Goal: Task Accomplishment & Management: Use online tool/utility

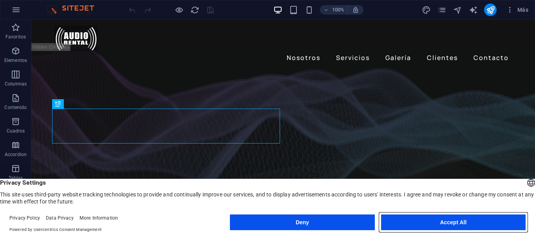
click at [429, 218] on button "Accept All" at bounding box center [453, 222] width 144 height 16
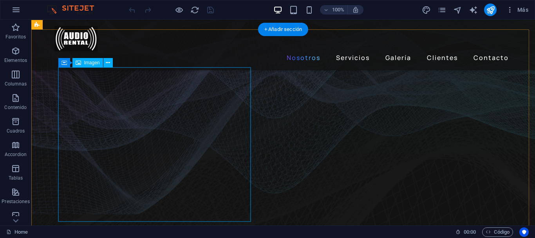
scroll to position [235, 0]
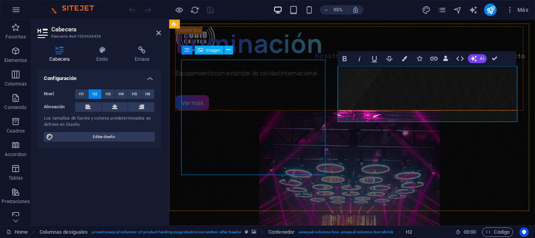
scroll to position [229, 0]
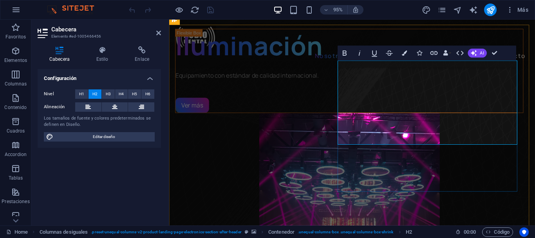
scroll to position [222, 0]
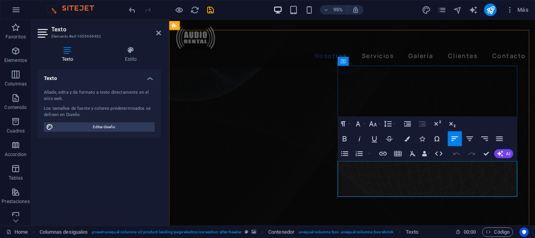
scroll to position [217, 0]
drag, startPoint x: 422, startPoint y: 199, endPoint x: 345, endPoint y: 173, distance: 81.2
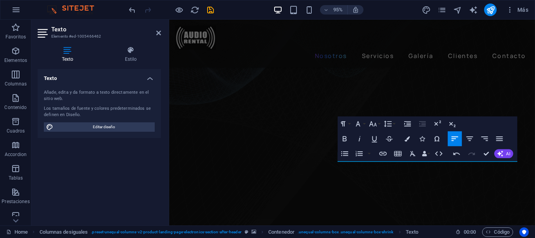
scroll to position [228, 0]
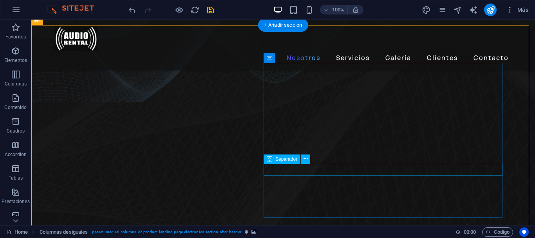
select select "px"
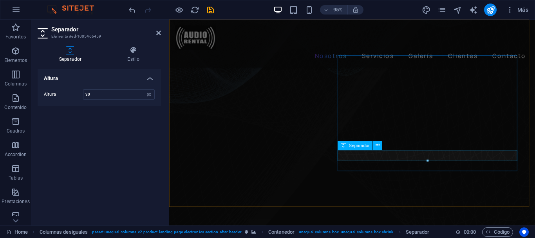
click at [378, 146] on icon at bounding box center [377, 145] width 4 height 8
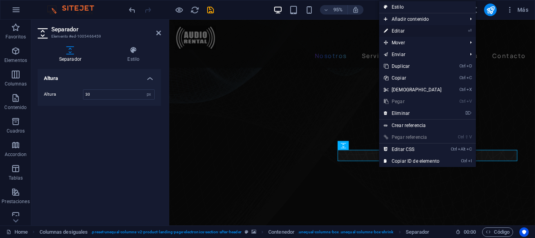
click at [406, 30] on link "⏎ Editar" at bounding box center [412, 31] width 67 height 12
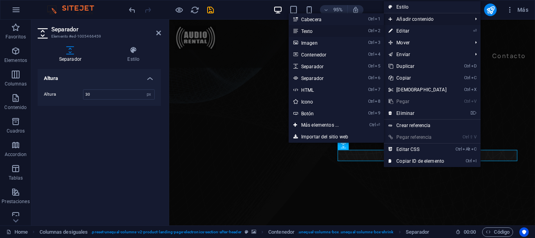
click at [344, 29] on link "Ctrl 2 Texto" at bounding box center [321, 31] width 66 height 12
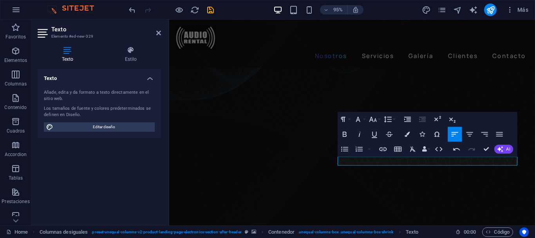
scroll to position [223, 0]
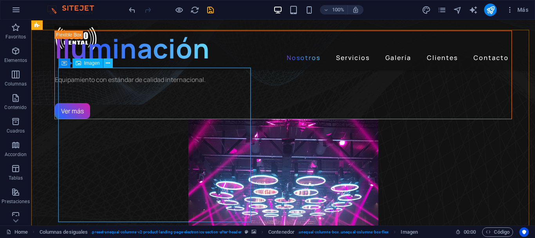
click at [107, 65] on icon at bounding box center [108, 63] width 4 height 8
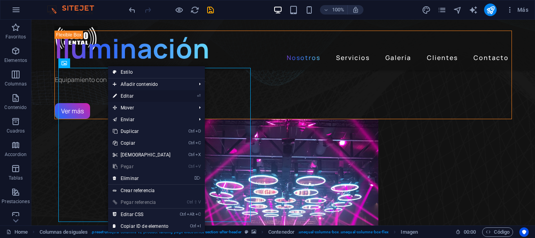
click at [130, 94] on link "⏎ Editar" at bounding box center [141, 96] width 67 height 12
select select "%"
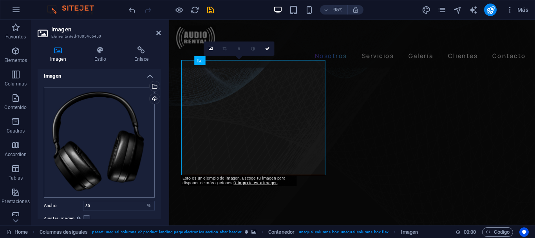
scroll to position [0, 0]
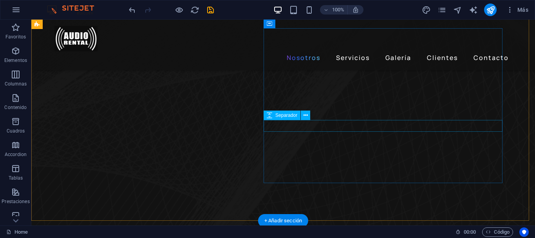
scroll to position [262, 0]
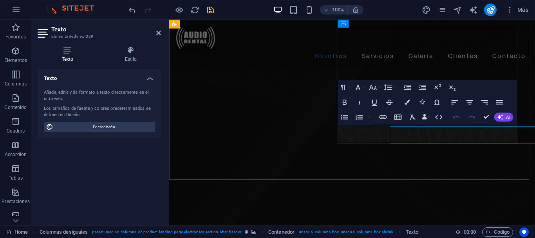
scroll to position [257, 0]
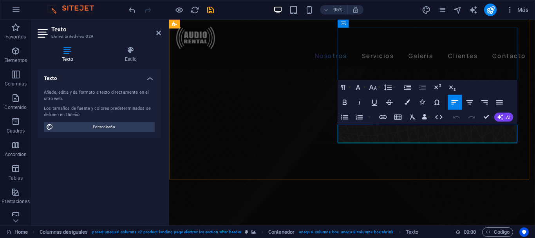
drag, startPoint x: 447, startPoint y: 135, endPoint x: 434, endPoint y: 143, distance: 15.8
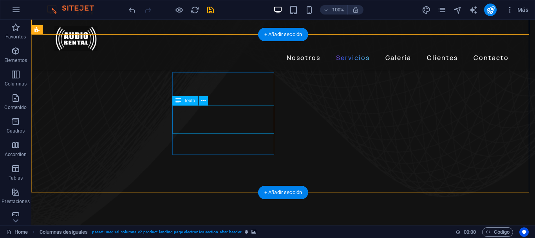
scroll to position [412, 0]
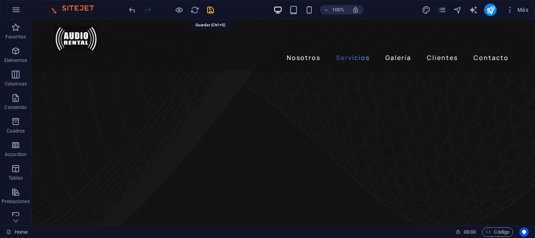
click at [212, 10] on icon "save" at bounding box center [210, 9] width 9 height 9
checkbox input "false"
click at [518, 11] on span "Más" at bounding box center [517, 10] width 22 height 8
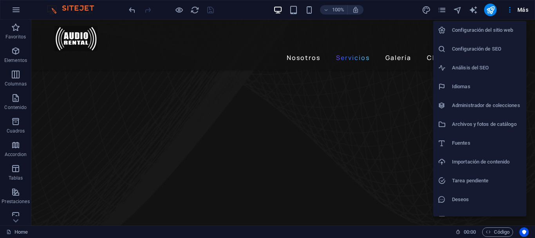
click at [493, 51] on h6 "Configuración de SEO" at bounding box center [487, 48] width 70 height 9
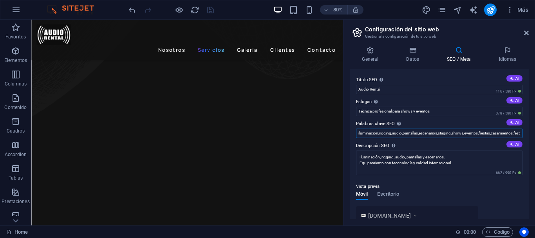
click at [444, 133] on input "iluminacion,rigging,audio,pantallas,escenarios,staging,shows,eventos,fiestas,ca…" at bounding box center [439, 132] width 166 height 9
type input "iluminacion,rigging,audio,pantallas,escenarios,staging,shows,eventos,fiestas,ca…"
click at [412, 112] on input "Técnica profesional para shows y eventos" at bounding box center [439, 110] width 166 height 9
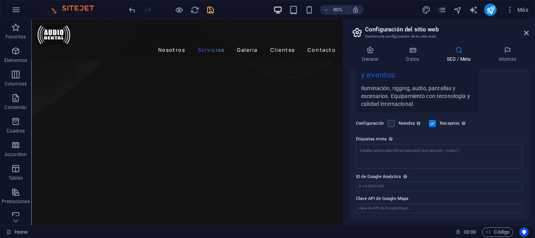
scroll to position [0, 0]
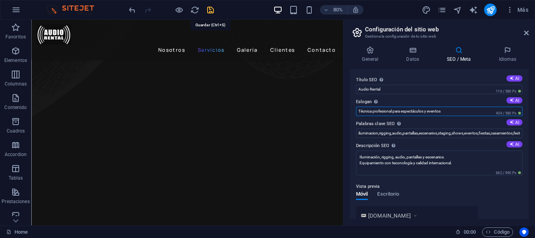
type input "Técnica profesional para espectáculos y eventos"
click at [212, 13] on icon "save" at bounding box center [210, 9] width 9 height 9
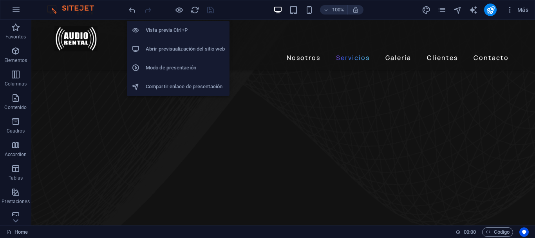
click at [180, 50] on h6 "Abrir previsualización del sitio web" at bounding box center [185, 48] width 79 height 9
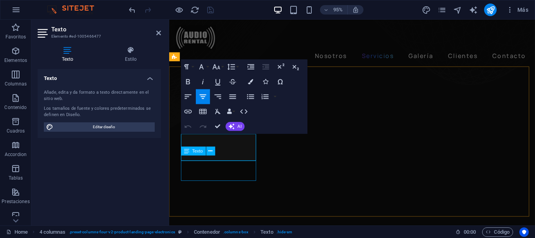
scroll to position [406, 0]
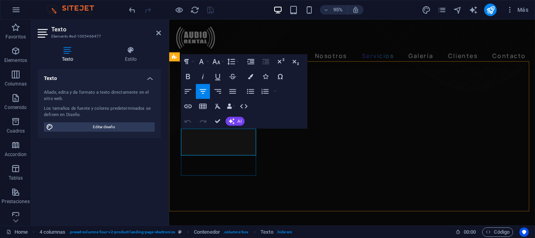
drag, startPoint x: 234, startPoint y: 157, endPoint x: 196, endPoint y: 146, distance: 40.0
click at [126, 124] on span "Editar diseño" at bounding box center [104, 126] width 97 height 9
select select "px"
select select "400"
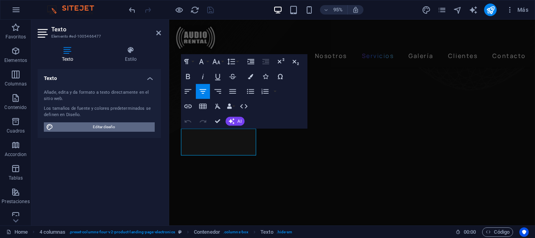
select select "px"
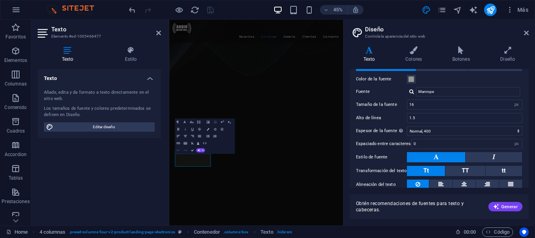
scroll to position [0, 0]
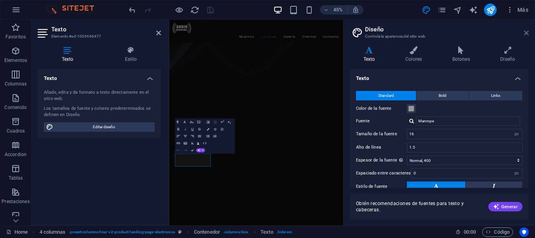
click at [524, 33] on icon at bounding box center [526, 33] width 5 height 6
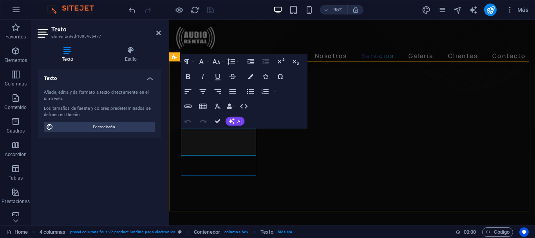
drag, startPoint x: 240, startPoint y: 154, endPoint x: 201, endPoint y: 144, distance: 40.4
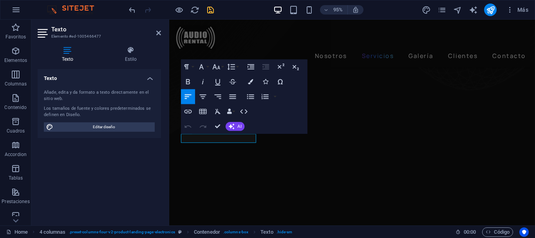
scroll to position [401, 0]
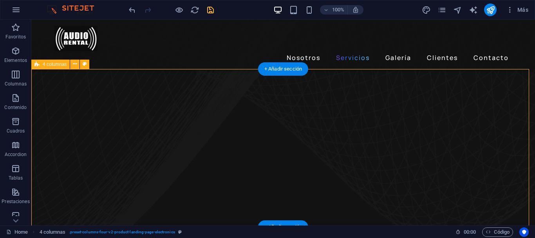
scroll to position [408, 0]
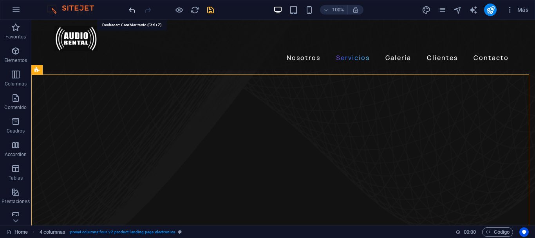
click at [129, 7] on icon "undo" at bounding box center [132, 9] width 9 height 9
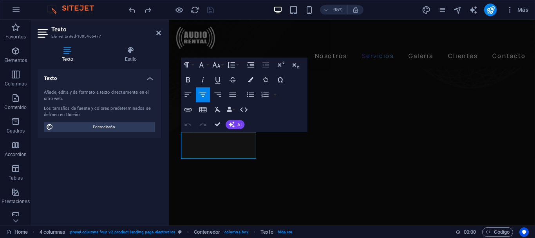
scroll to position [403, 0]
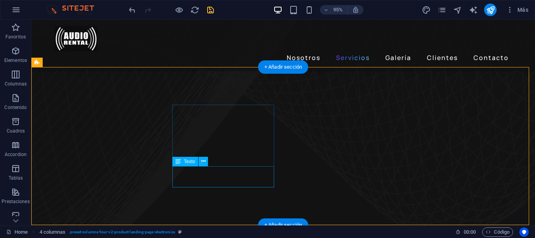
scroll to position [410, 0]
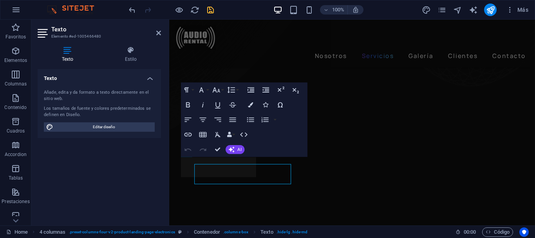
scroll to position [405, 0]
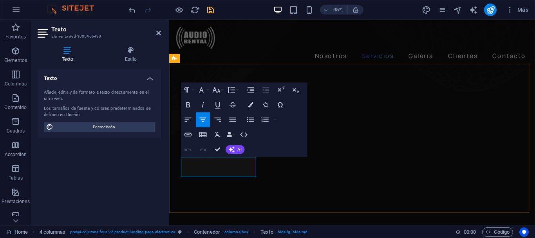
drag, startPoint x: 238, startPoint y: 180, endPoint x: 205, endPoint y: 170, distance: 34.9
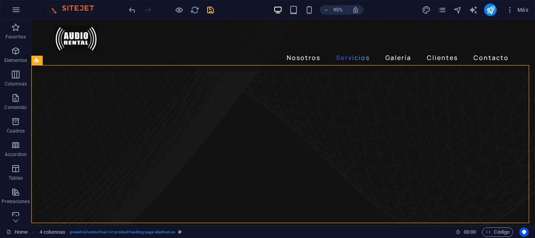
scroll to position [412, 0]
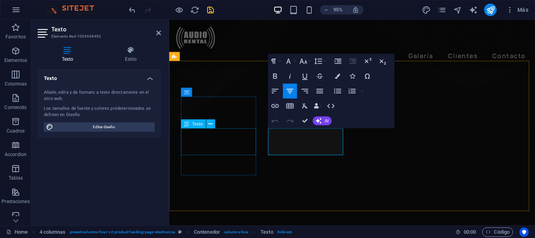
scroll to position [407, 0]
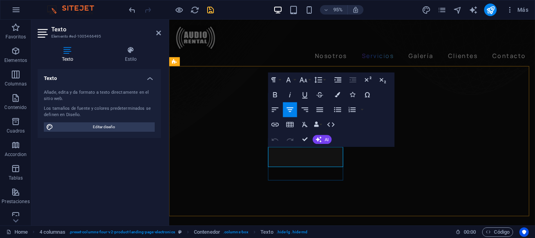
drag, startPoint x: 332, startPoint y: 169, endPoint x: 286, endPoint y: 157, distance: 47.8
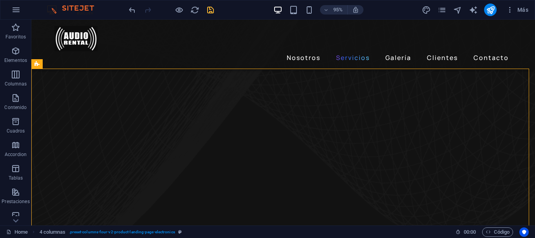
scroll to position [409, 0]
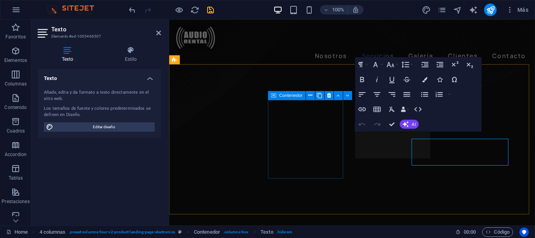
scroll to position [403, 0]
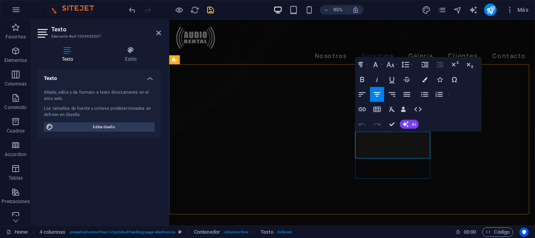
drag, startPoint x: 387, startPoint y: 144, endPoint x: 434, endPoint y: 158, distance: 48.8
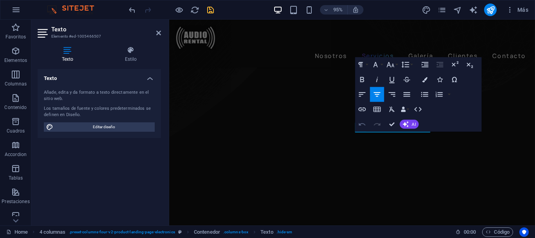
click at [365, 123] on icon "button" at bounding box center [362, 124] width 9 height 9
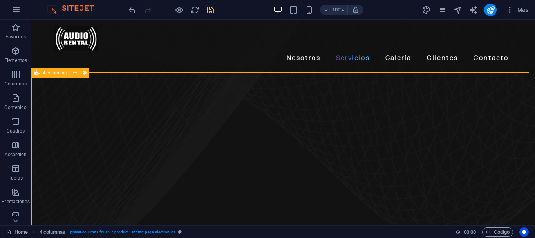
scroll to position [405, 0]
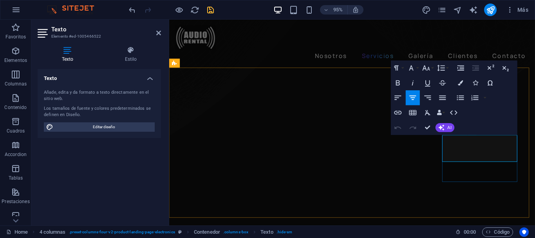
scroll to position [400, 0]
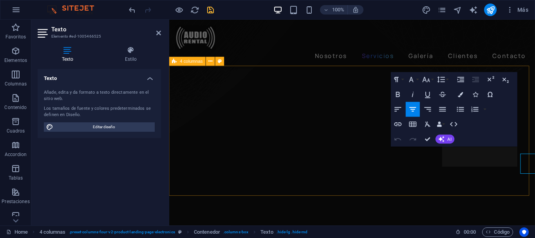
scroll to position [401, 0]
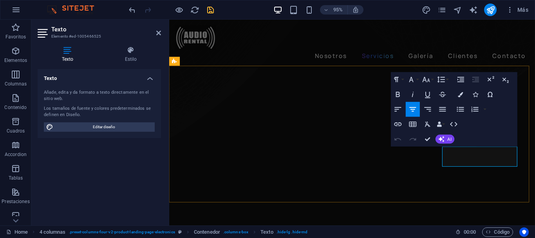
drag, startPoint x: 505, startPoint y: 170, endPoint x: 476, endPoint y: 158, distance: 31.1
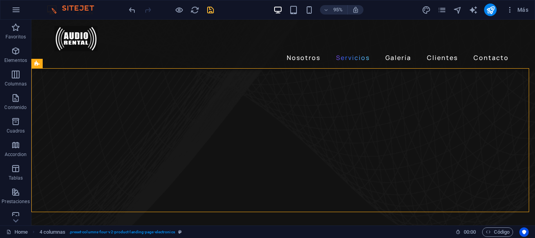
scroll to position [409, 0]
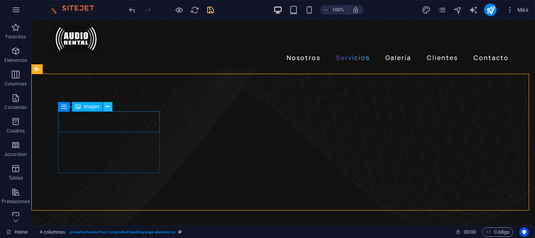
click at [109, 108] on icon at bounding box center [107, 107] width 4 height 8
click at [103, 106] on icon at bounding box center [102, 107] width 4 height 8
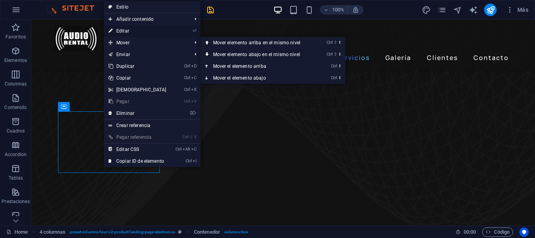
click at [130, 31] on link "⏎ Editar" at bounding box center [137, 31] width 67 height 12
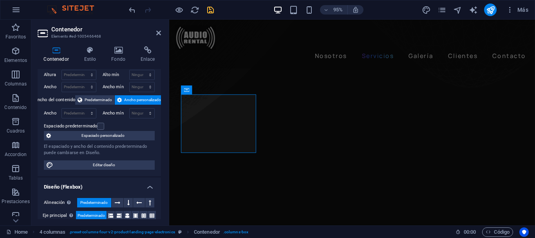
scroll to position [0, 0]
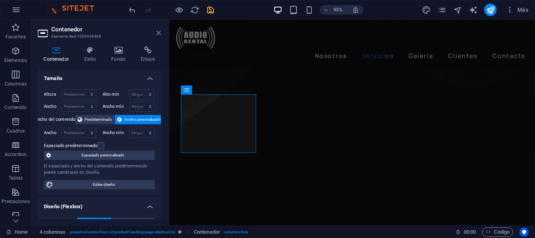
click at [158, 32] on icon at bounding box center [158, 33] width 5 height 6
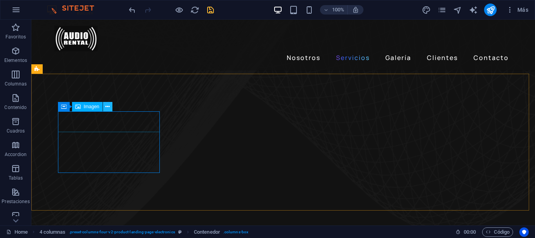
click at [107, 105] on icon at bounding box center [107, 107] width 4 height 8
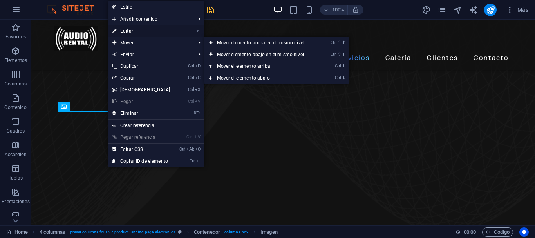
click at [138, 31] on link "⏎ Editar" at bounding box center [141, 31] width 67 height 12
select select "px"
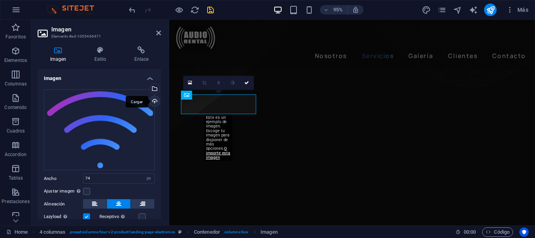
click at [152, 104] on div "Cargar" at bounding box center [154, 102] width 12 height 12
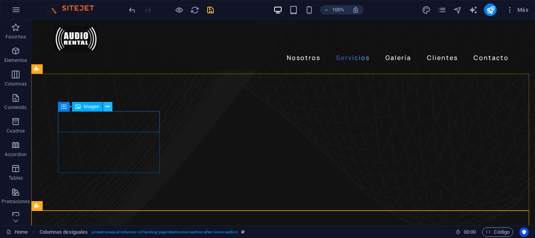
click at [110, 107] on icon at bounding box center [107, 107] width 4 height 8
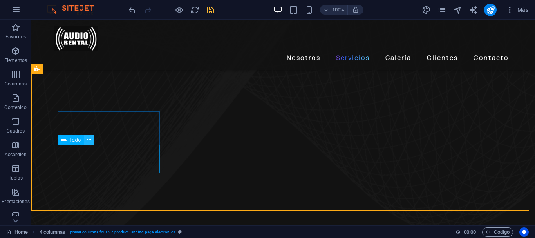
click at [91, 140] on icon at bounding box center [89, 140] width 4 height 8
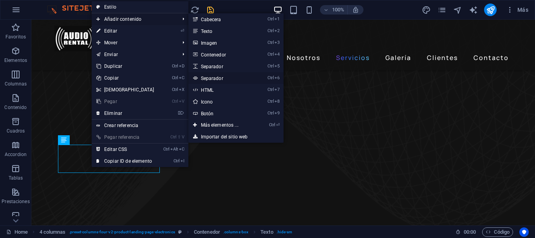
click at [221, 75] on link "Ctrl 6 Separador" at bounding box center [221, 78] width 66 height 12
select select "%"
select select "px"
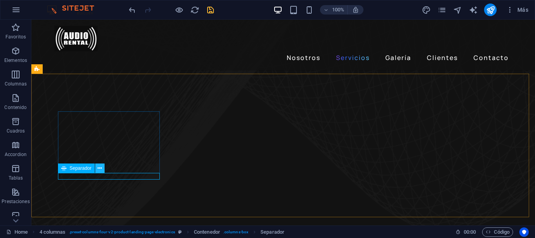
click at [99, 168] on icon at bounding box center [99, 168] width 4 height 8
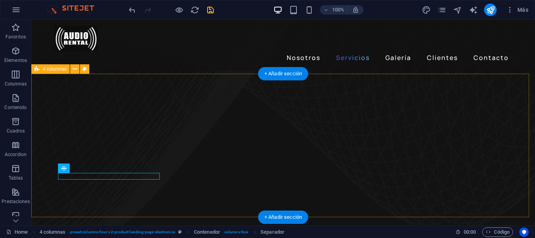
drag, startPoint x: 142, startPoint y: 201, endPoint x: 140, endPoint y: 176, distance: 25.5
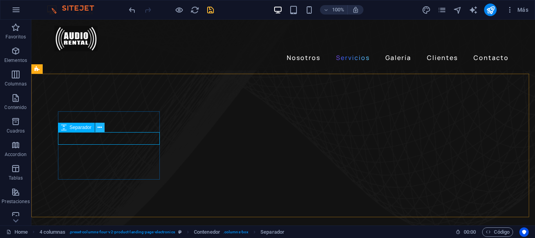
click at [98, 130] on icon at bounding box center [99, 127] width 4 height 8
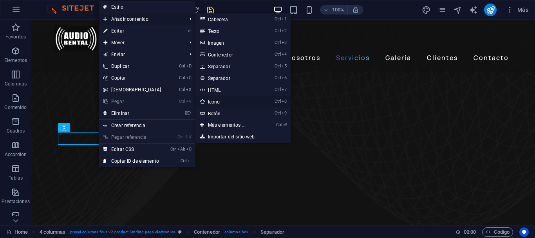
click at [224, 100] on link "Ctrl 8 Icono" at bounding box center [228, 101] width 66 height 12
select select "xMidYMid"
select select "px"
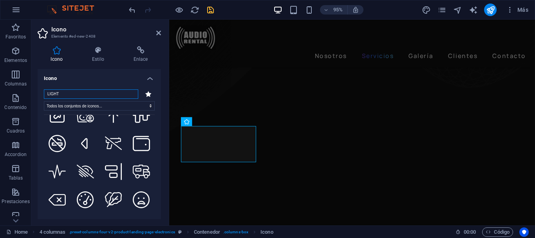
scroll to position [1057, 0]
click at [72, 96] on input "LIGHT" at bounding box center [91, 93] width 94 height 9
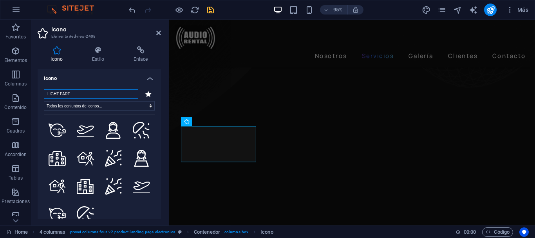
scroll to position [0, 0]
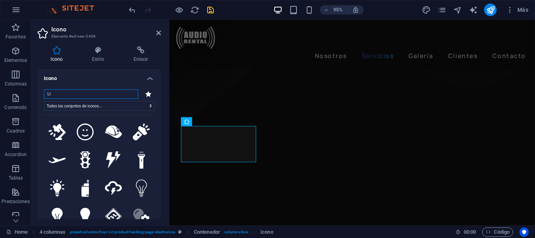
type input "L"
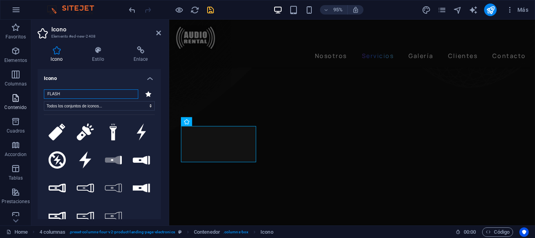
drag, startPoint x: 61, startPoint y: 95, endPoint x: 27, endPoint y: 93, distance: 34.1
click at [27, 93] on section "Favoritos Elementos Columnas Contenido Cuadros Accordion Tablas Prestaciones Im…" at bounding box center [267, 122] width 535 height 205
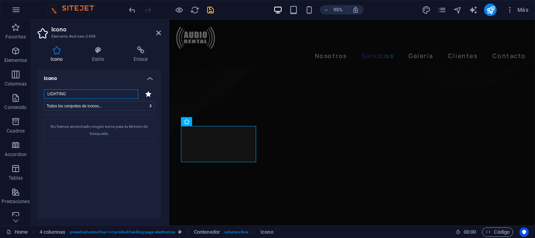
type input "LIGHTING"
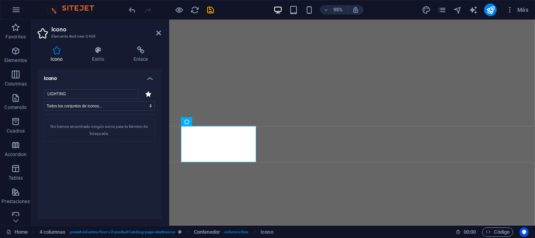
select select "xMidYMid"
select select "px"
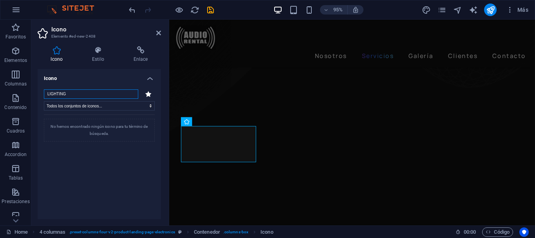
scroll to position [409, 0]
click at [76, 92] on input "LIGHTING" at bounding box center [91, 93] width 94 height 9
click at [106, 94] on input "LIGHTING" at bounding box center [91, 93] width 94 height 9
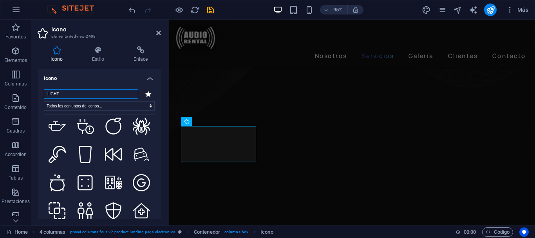
scroll to position [2544, 0]
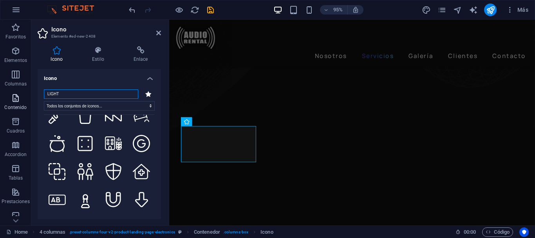
drag, startPoint x: 84, startPoint y: 95, endPoint x: 28, endPoint y: 94, distance: 55.6
click at [28, 94] on section "Favoritos Elementos Columnas Contenido [PERSON_NAME] Accordion Tablas Prestacio…" at bounding box center [267, 122] width 535 height 205
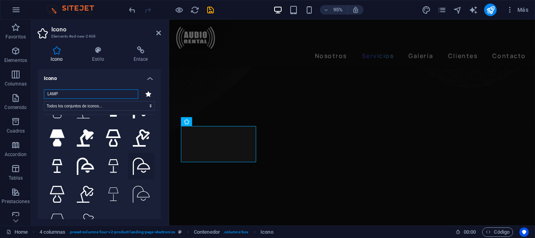
scroll to position [162, 0]
drag, startPoint x: 62, startPoint y: 94, endPoint x: 40, endPoint y: 94, distance: 21.5
click at [40, 94] on div "LAMP Todos los conjuntos de iconos... IcoFont Ionicons FontAwesome Brands FontA…" at bounding box center [99, 160] width 123 height 155
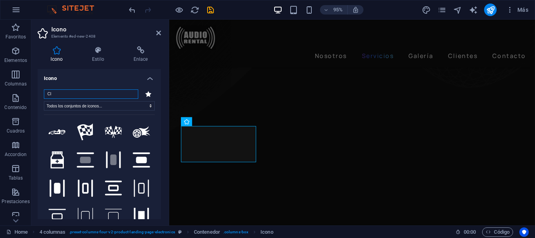
type input "C"
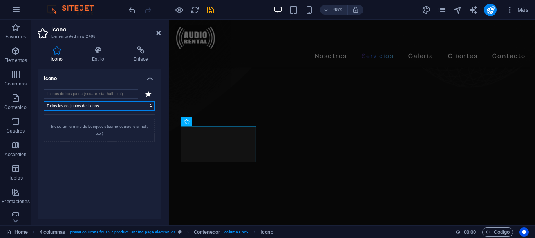
click at [68, 108] on select "Todos los conjuntos de iconos... IcoFont Ionicons FontAwesome Brands FontAwesom…" at bounding box center [99, 105] width 111 height 9
click at [71, 95] on input "search" at bounding box center [91, 93] width 94 height 9
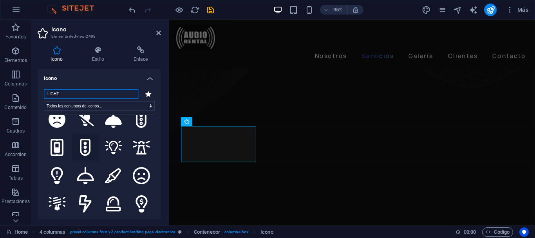
scroll to position [470, 0]
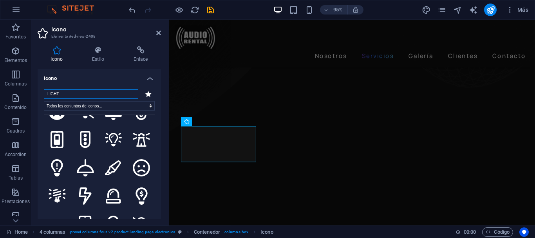
click at [32, 91] on div "Icono Estilo Enlace Icono LIGHT Todos los conjuntos de iconos... IcoFont Ionico…" at bounding box center [99, 132] width 136 height 185
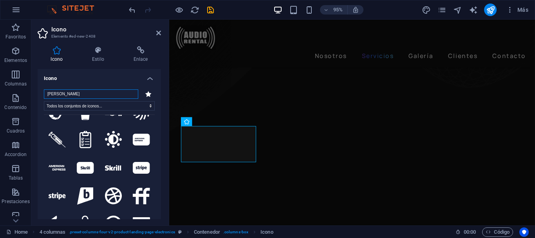
scroll to position [0, 0]
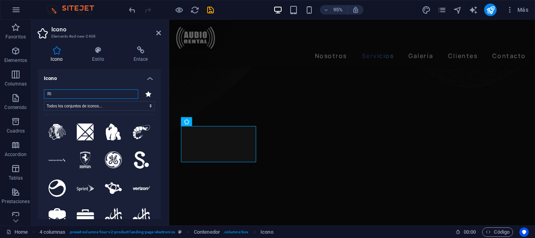
type input "R"
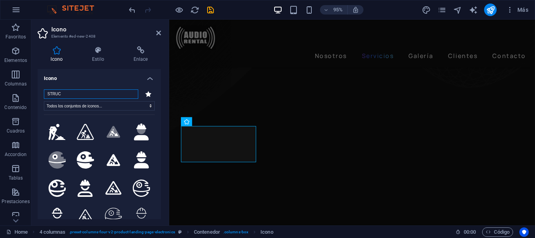
type input "STRU"
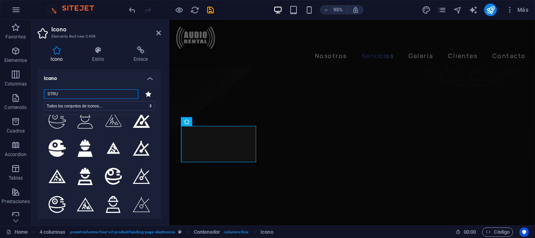
scroll to position [162, 0]
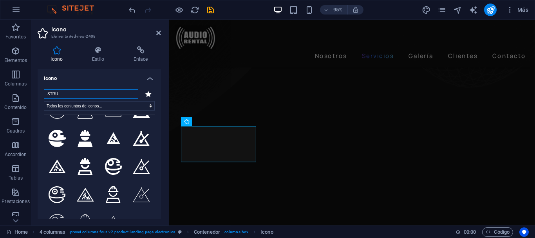
drag, startPoint x: 67, startPoint y: 94, endPoint x: 44, endPoint y: 88, distance: 23.2
click at [44, 88] on div "STRU Todos los conjuntos de iconos... IcoFont Ionicons FontAwesome Brands FontA…" at bounding box center [99, 160] width 123 height 155
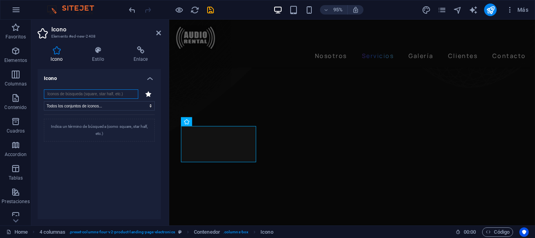
scroll to position [0, 0]
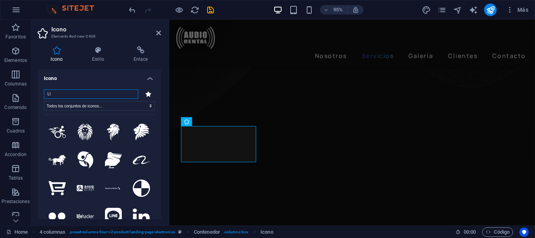
type input "L"
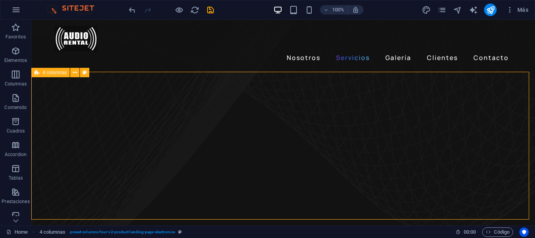
scroll to position [405, 0]
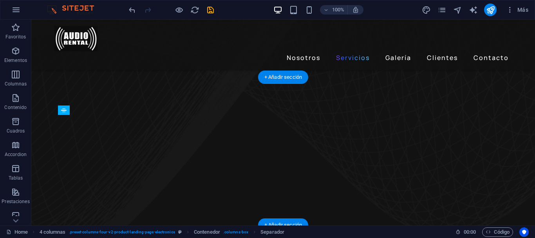
drag, startPoint x: 119, startPoint y: 196, endPoint x: 90, endPoint y: 150, distance: 54.6
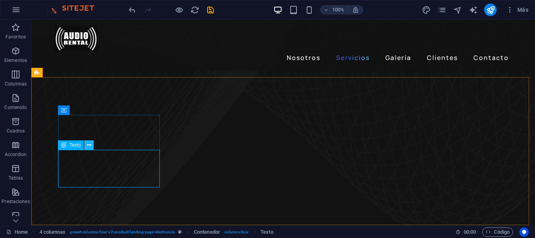
click at [90, 146] on icon at bounding box center [89, 145] width 4 height 8
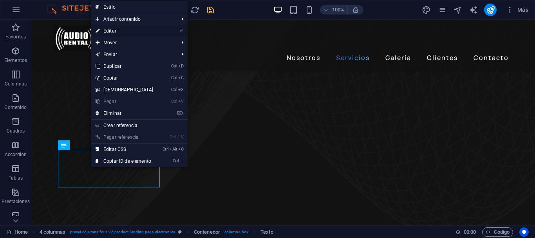
click at [147, 32] on link "⏎ Editar" at bounding box center [124, 31] width 67 height 12
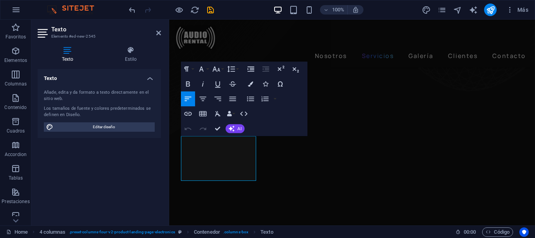
scroll to position [400, 0]
click at [206, 101] on icon "button" at bounding box center [202, 98] width 9 height 9
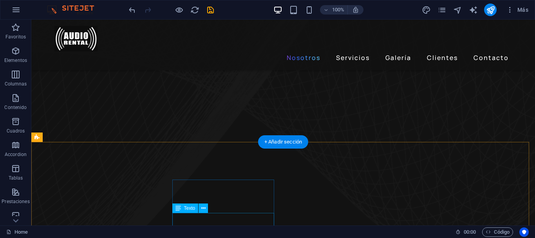
scroll to position [413, 0]
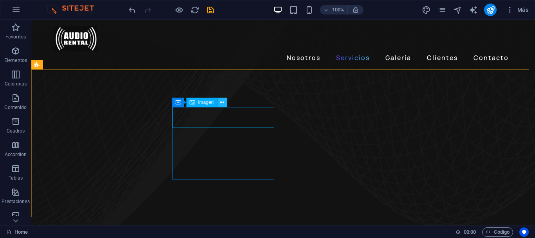
click at [221, 101] on icon at bounding box center [222, 102] width 4 height 8
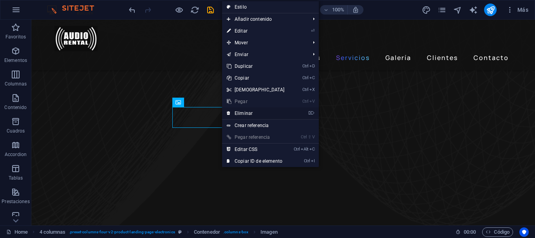
click at [245, 114] on link "⌦ Eliminar" at bounding box center [255, 113] width 67 height 12
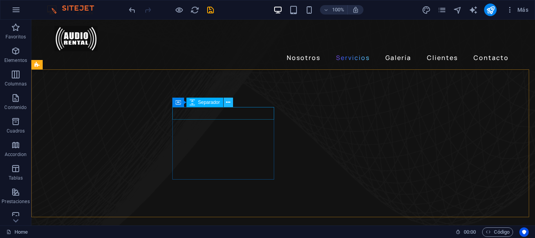
click at [231, 103] on button at bounding box center [227, 101] width 9 height 9
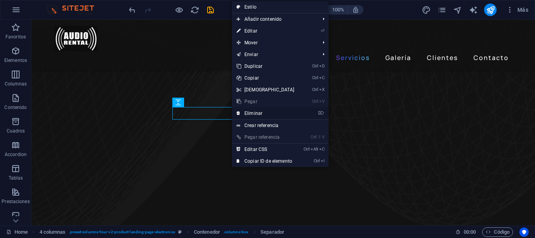
click at [247, 113] on link "⌦ Eliminar" at bounding box center [265, 113] width 67 height 12
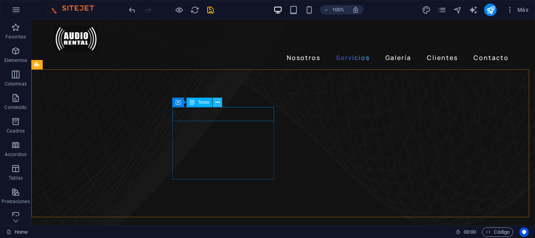
click at [217, 101] on icon at bounding box center [217, 102] width 4 height 8
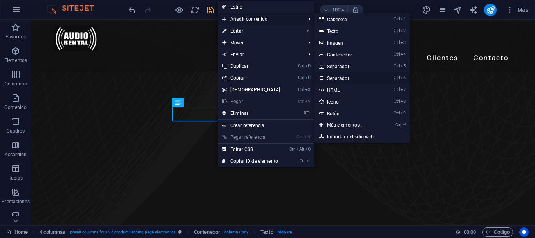
click at [345, 74] on link "Ctrl 6 Separador" at bounding box center [347, 78] width 66 height 12
select select "%"
select select "px"
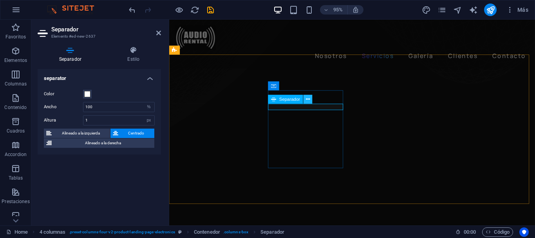
click at [307, 98] on icon at bounding box center [308, 99] width 4 height 8
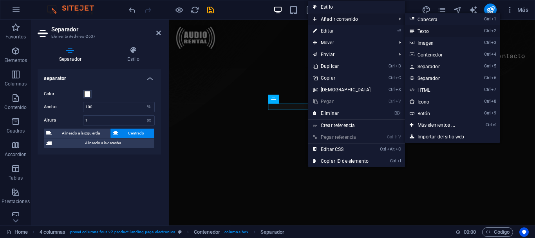
drag, startPoint x: 419, startPoint y: 30, endPoint x: 263, endPoint y: 15, distance: 156.4
click at [419, 30] on link "Ctrl 2 Texto" at bounding box center [438, 31] width 66 height 12
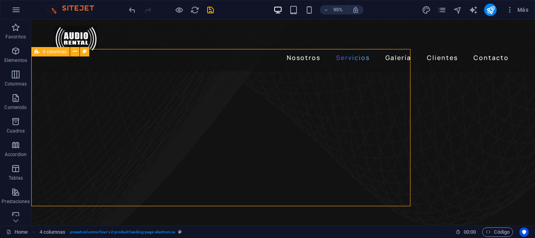
scroll to position [421, 0]
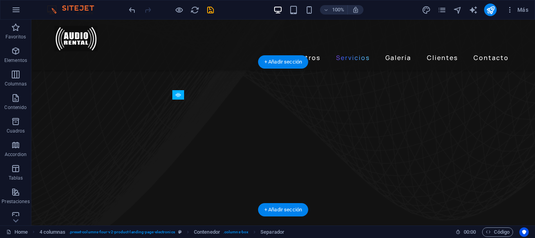
drag, startPoint x: 208, startPoint y: 130, endPoint x: 177, endPoint y: 119, distance: 32.9
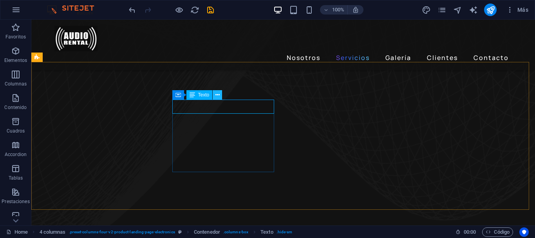
click at [216, 97] on icon at bounding box center [217, 95] width 4 height 8
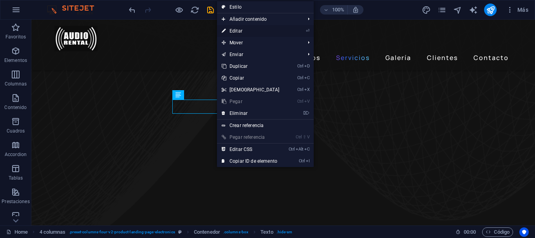
click at [259, 32] on link "⏎ Editar" at bounding box center [250, 31] width 67 height 12
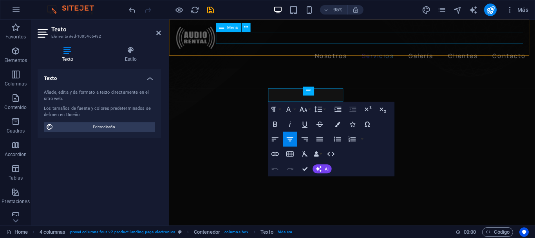
scroll to position [415, 0]
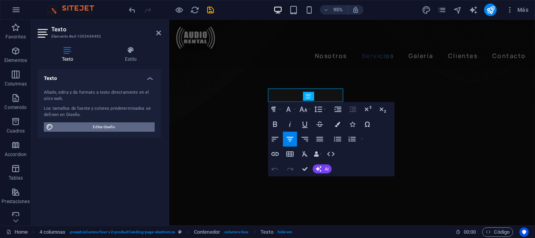
click at [123, 126] on span "Editar diseño" at bounding box center [104, 126] width 97 height 9
select select "px"
select select "400"
select select "px"
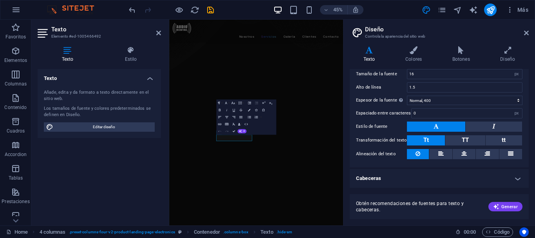
scroll to position [0, 0]
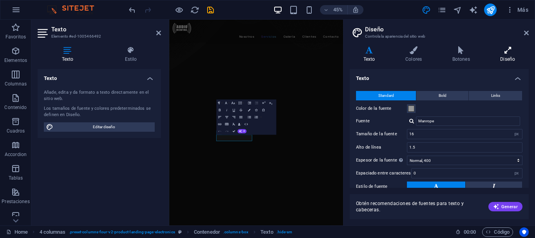
click at [508, 50] on icon at bounding box center [507, 50] width 42 height 8
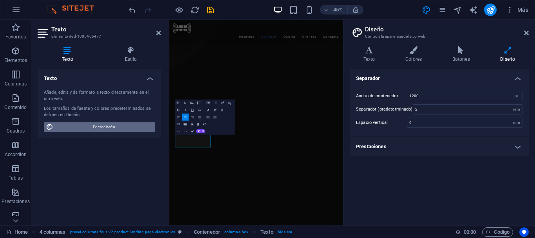
click at [125, 124] on span "Editar diseño" at bounding box center [104, 126] width 97 height 9
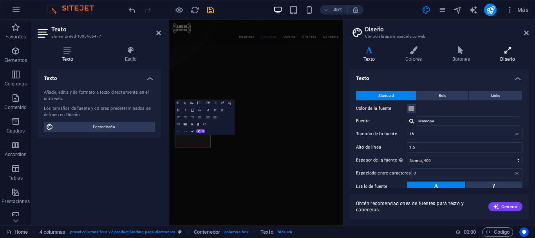
click at [503, 58] on h4 "Diseño" at bounding box center [507, 54] width 42 height 16
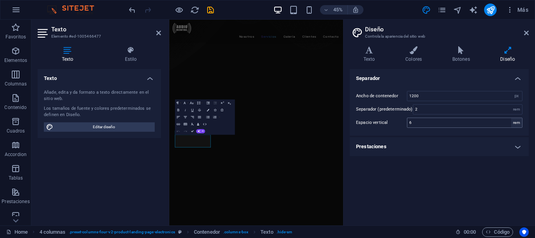
click at [515, 121] on div "rem" at bounding box center [516, 122] width 11 height 9
click at [513, 125] on div "rem" at bounding box center [516, 122] width 11 height 9
click at [457, 145] on h4 "Prestaciones" at bounding box center [438, 146] width 179 height 19
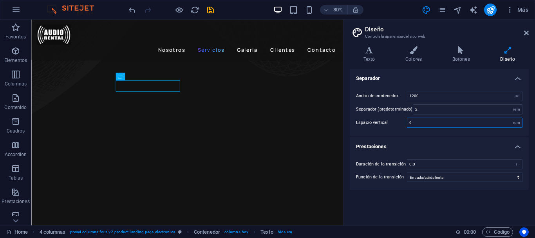
click at [438, 120] on input "6" at bounding box center [464, 122] width 115 height 9
click at [518, 125] on div "rem" at bounding box center [516, 122] width 11 height 9
click at [517, 123] on div "rem" at bounding box center [516, 122] width 11 height 9
click at [517, 111] on div "rem" at bounding box center [516, 108] width 11 height 9
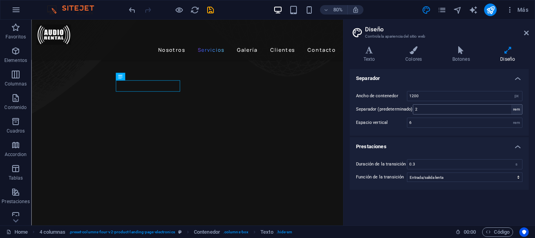
click at [517, 111] on div "rem" at bounding box center [516, 108] width 11 height 9
drag, startPoint x: 427, startPoint y: 123, endPoint x: 402, endPoint y: 121, distance: 25.2
click at [402, 121] on div "Espacio vertical 6 rem" at bounding box center [439, 122] width 166 height 10
click at [443, 107] on input "2" at bounding box center [467, 108] width 109 height 9
click at [434, 121] on input "10" at bounding box center [464, 122] width 115 height 9
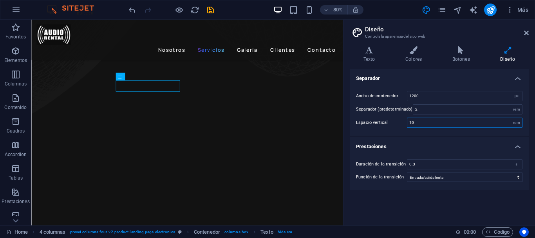
drag, startPoint x: 400, startPoint y: 123, endPoint x: 389, endPoint y: 123, distance: 11.0
click at [389, 123] on div "Espacio vertical 10 rem" at bounding box center [439, 122] width 166 height 10
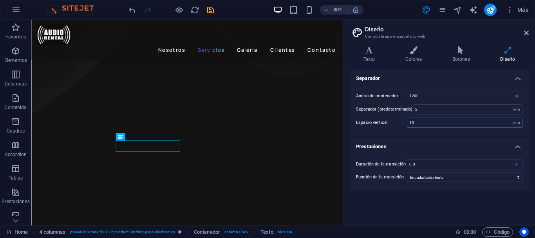
type input "6"
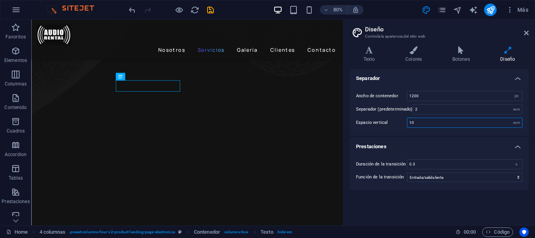
drag, startPoint x: 428, startPoint y: 124, endPoint x: 398, endPoint y: 119, distance: 31.3
click at [398, 119] on div "Espacio vertical 10 rem" at bounding box center [439, 122] width 166 height 10
type input "6"
click at [464, 55] on h4 "Botones" at bounding box center [462, 54] width 48 height 16
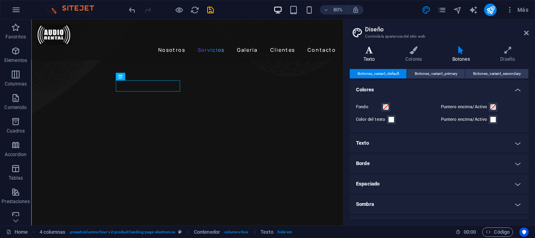
click at [369, 53] on icon at bounding box center [368, 50] width 39 height 8
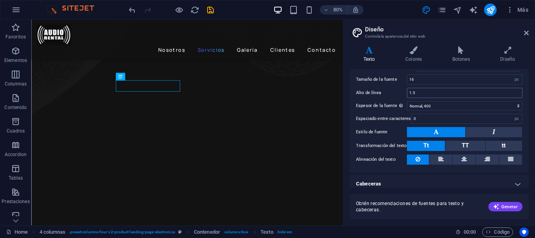
scroll to position [60, 0]
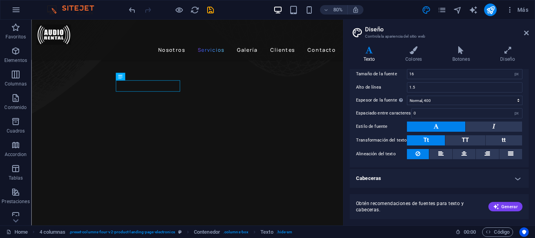
click at [437, 173] on h4 "Cabeceras" at bounding box center [438, 178] width 179 height 19
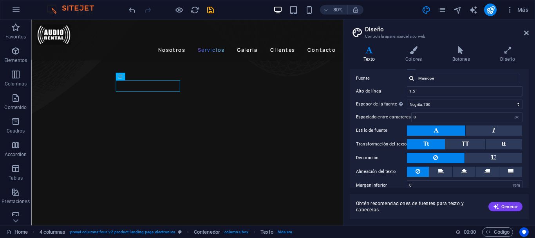
scroll to position [213, 0]
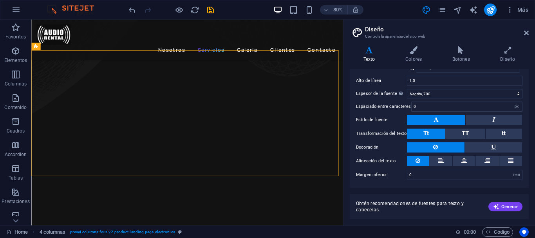
click at [529, 33] on aside "Diseño Controla la apariencia del sitio web Variantes Texto Colores Botones Dis…" at bounding box center [439, 122] width 192 height 205
click at [524, 32] on icon at bounding box center [526, 33] width 5 height 6
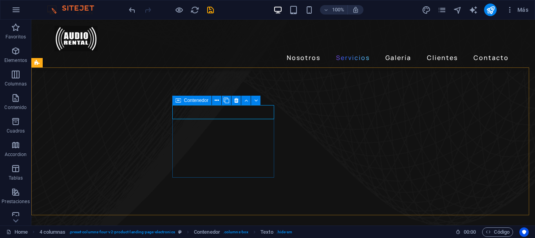
click at [180, 99] on icon at bounding box center [177, 99] width 5 height 9
drag, startPoint x: 212, startPoint y: 119, endPoint x: 182, endPoint y: 112, distance: 30.2
click at [217, 101] on icon at bounding box center [216, 100] width 4 height 8
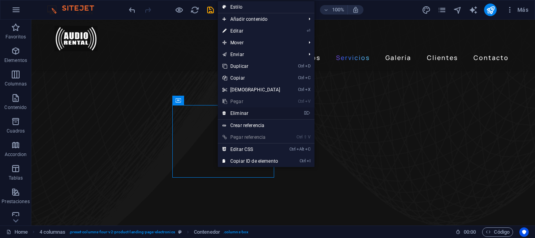
click at [229, 110] on link "⌦ Eliminar" at bounding box center [251, 113] width 67 height 12
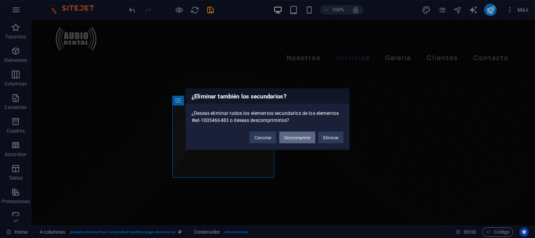
click at [297, 138] on button "Descomprimir" at bounding box center [297, 137] width 36 height 12
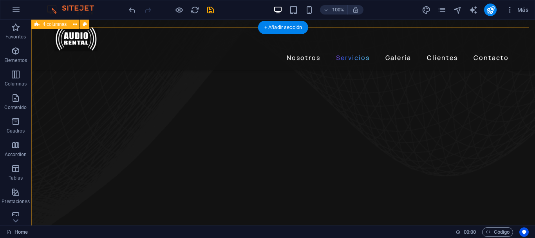
scroll to position [454, 0]
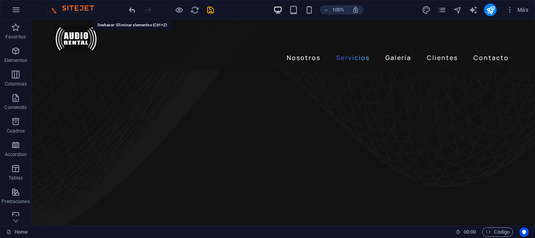
click at [134, 10] on icon "undo" at bounding box center [132, 9] width 9 height 9
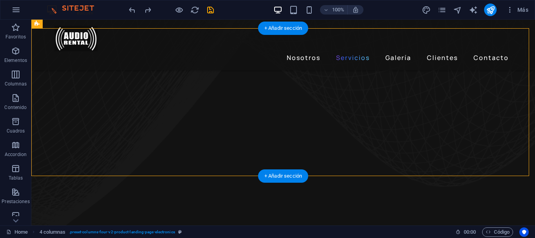
drag, startPoint x: 222, startPoint y: 82, endPoint x: 228, endPoint y: 83, distance: 5.5
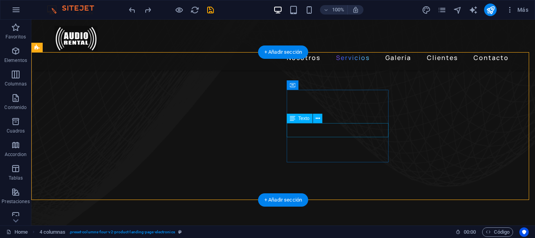
scroll to position [376, 0]
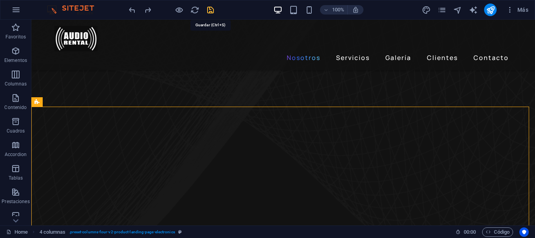
click at [209, 8] on icon "save" at bounding box center [210, 9] width 9 height 9
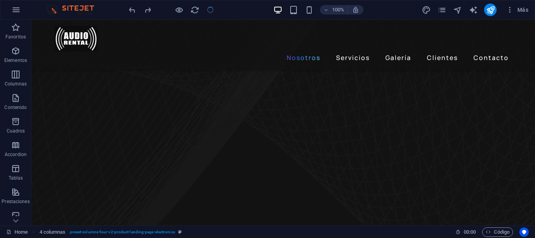
checkbox input "false"
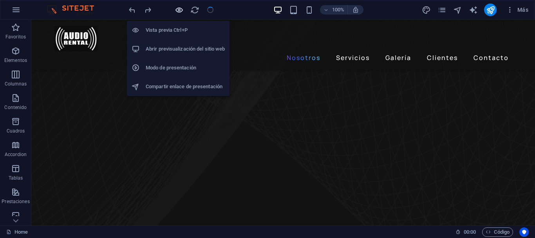
click at [182, 14] on icon "button" at bounding box center [179, 9] width 9 height 9
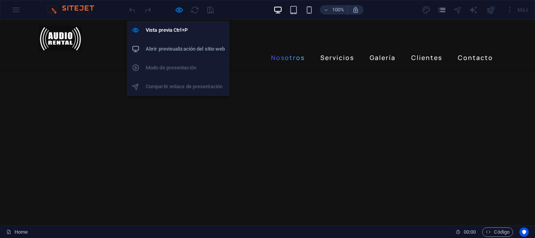
click at [176, 48] on h6 "Abrir previsualización del sitio web" at bounding box center [185, 48] width 79 height 9
